Goal: Transaction & Acquisition: Purchase product/service

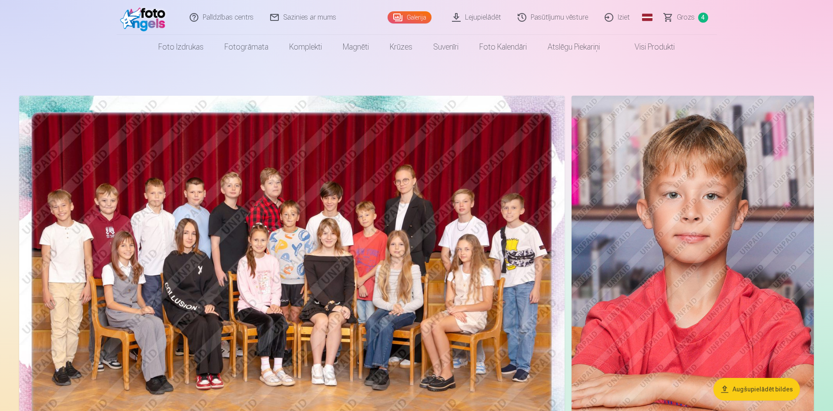
click at [704, 18] on span "4" at bounding box center [703, 18] width 10 height 10
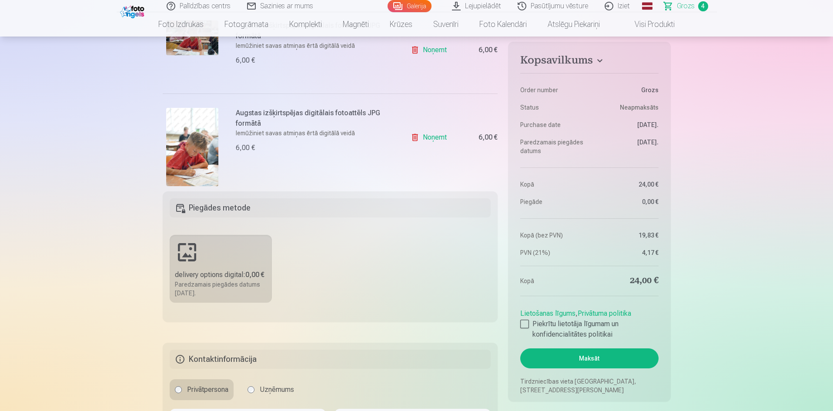
scroll to position [348, 0]
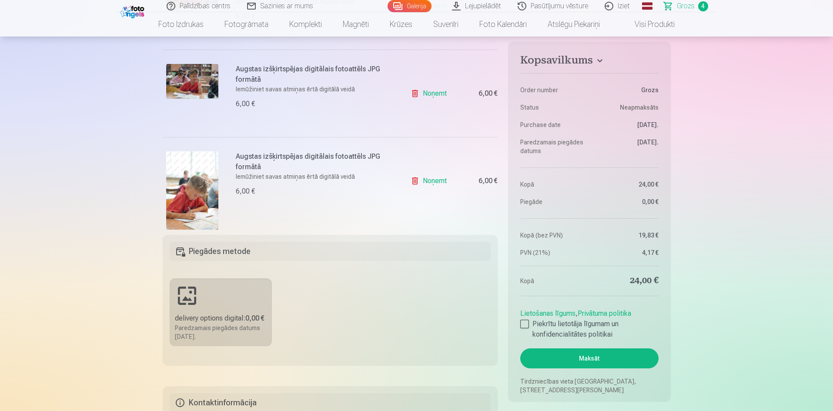
click at [321, 329] on fieldset "Piegādes metode delivery options digital : 0,00 € Paredzamais piegādes datums 1…" at bounding box center [330, 300] width 335 height 131
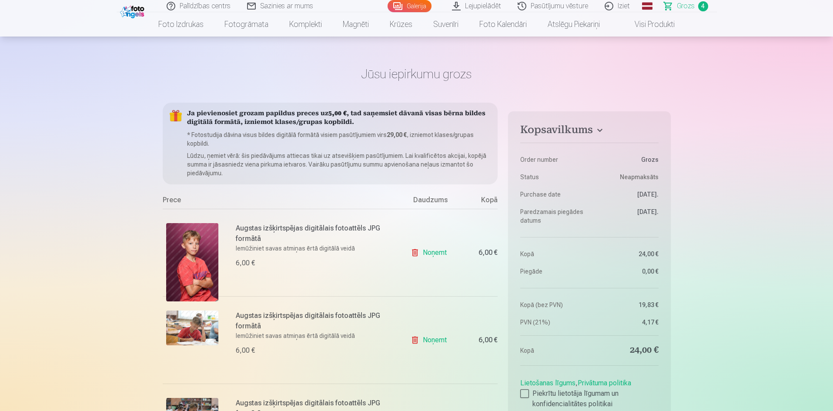
scroll to position [0, 0]
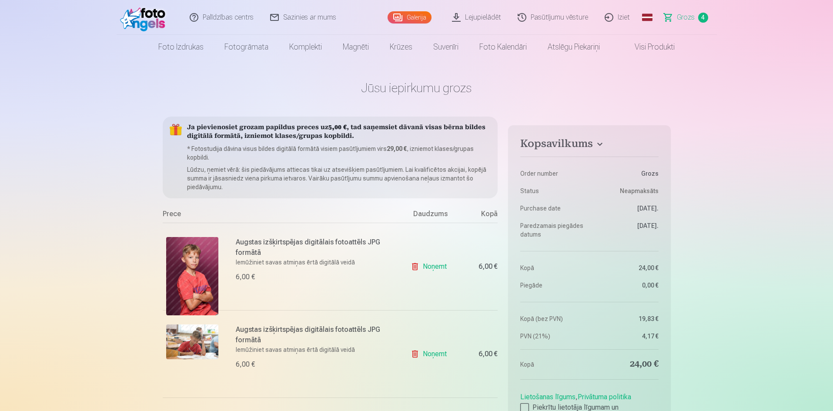
click at [417, 15] on link "Galerija" at bounding box center [410, 17] width 44 height 12
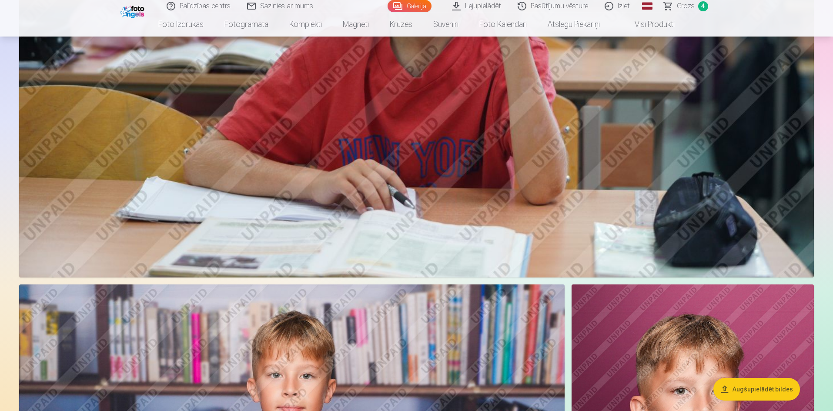
scroll to position [1088, 0]
